Goal: Navigation & Orientation: Find specific page/section

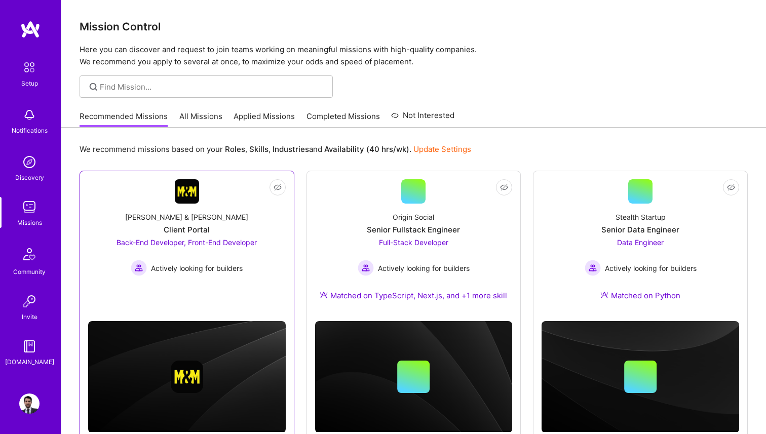
click at [220, 220] on div "[PERSON_NAME] & [PERSON_NAME] Client Portal Back-End Developer, Front-End Devel…" at bounding box center [187, 240] width 198 height 72
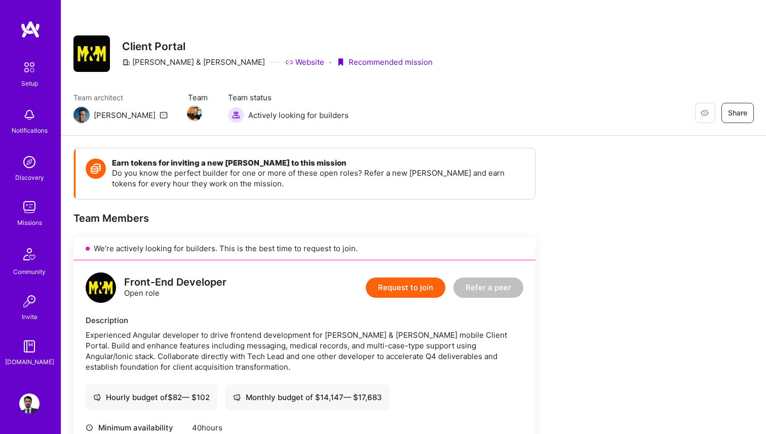
click at [29, 217] on div "Missions" at bounding box center [29, 222] width 25 height 11
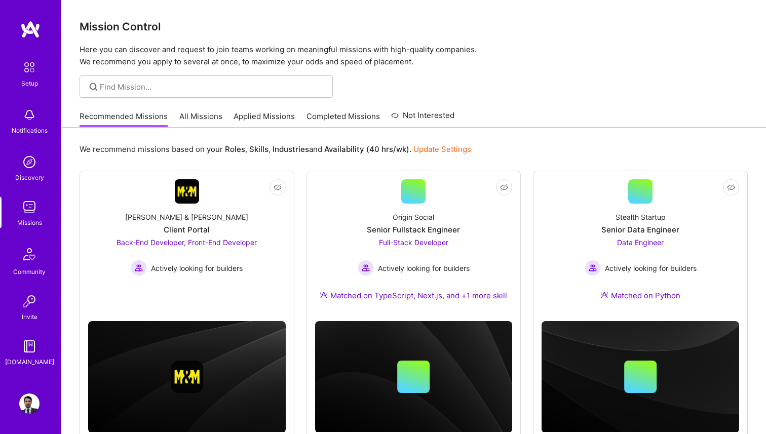
click at [199, 112] on link "All Missions" at bounding box center [200, 119] width 43 height 17
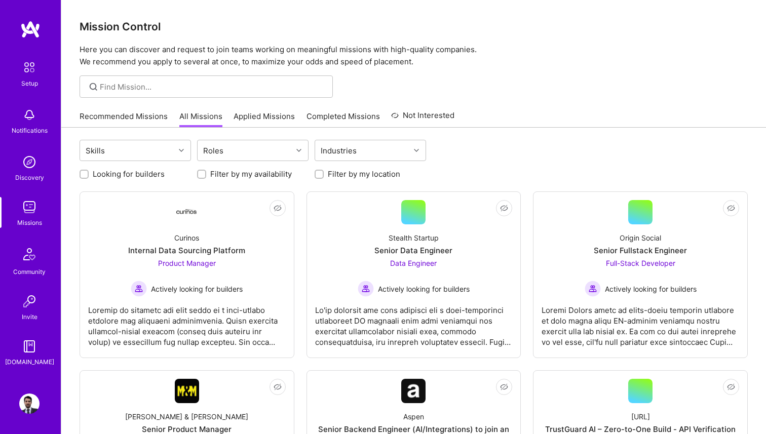
click at [283, 117] on link "Applied Missions" at bounding box center [264, 119] width 61 height 17
